Goal: Information Seeking & Learning: Learn about a topic

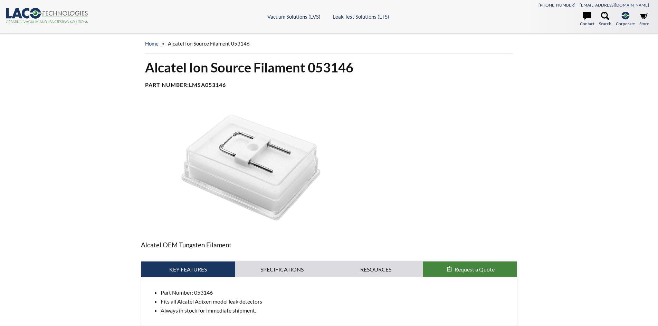
select select "Language Translate Widget"
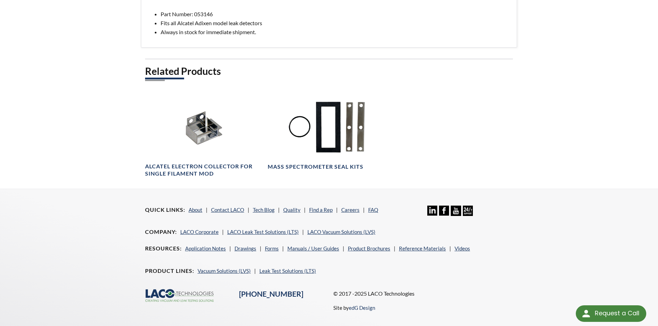
scroll to position [302, 0]
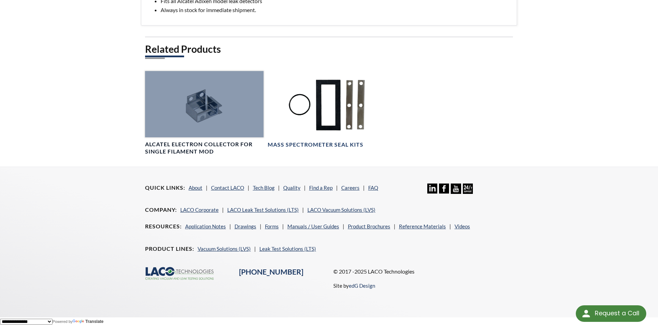
click at [202, 120] on div at bounding box center [204, 104] width 119 height 67
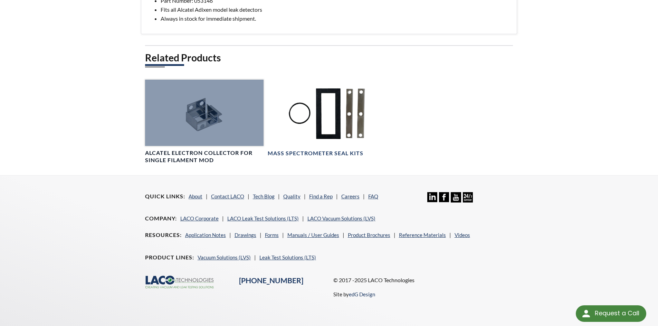
scroll to position [292, 0]
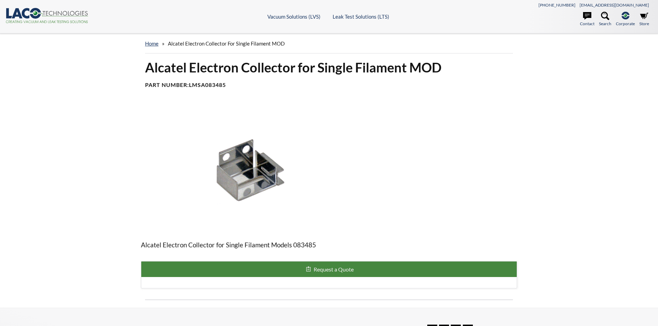
select select "Language Translate Widget"
